Goal: Check status: Check status

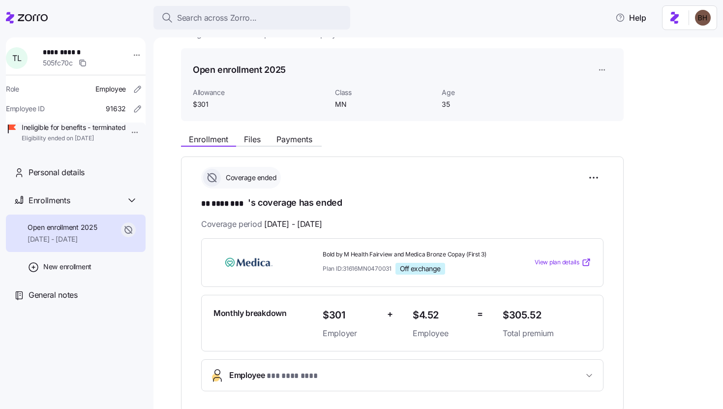
scroll to position [168, 0]
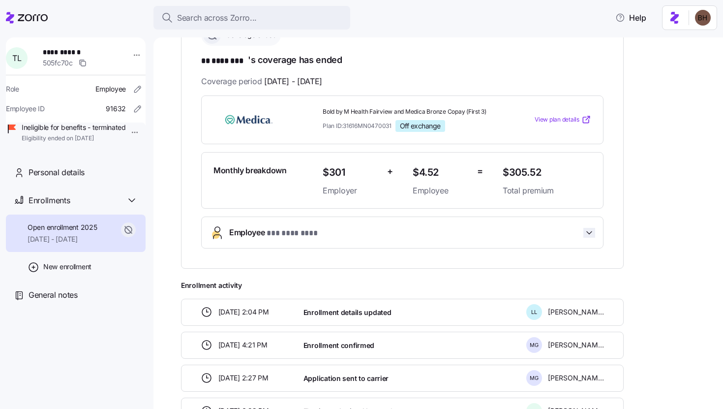
click at [592, 229] on icon "button" at bounding box center [590, 233] width 10 height 10
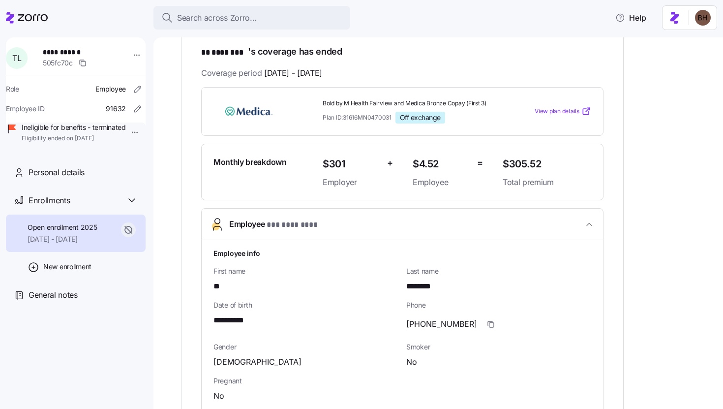
scroll to position [0, 0]
